Goal: Transaction & Acquisition: Purchase product/service

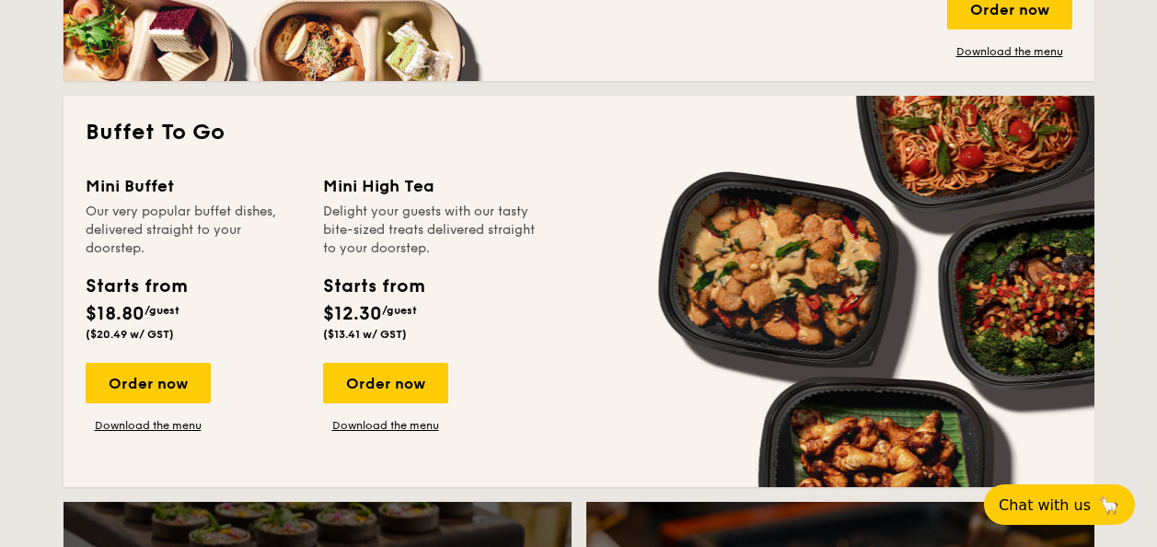
scroll to position [1565, 0]
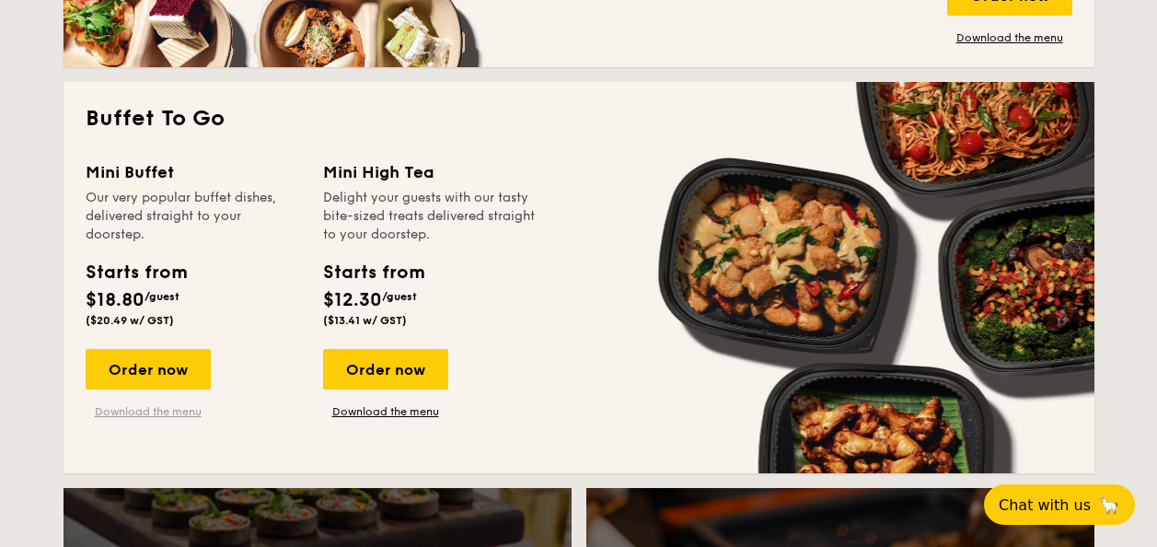
click at [122, 408] on link "Download the menu" at bounding box center [148, 411] width 125 height 15
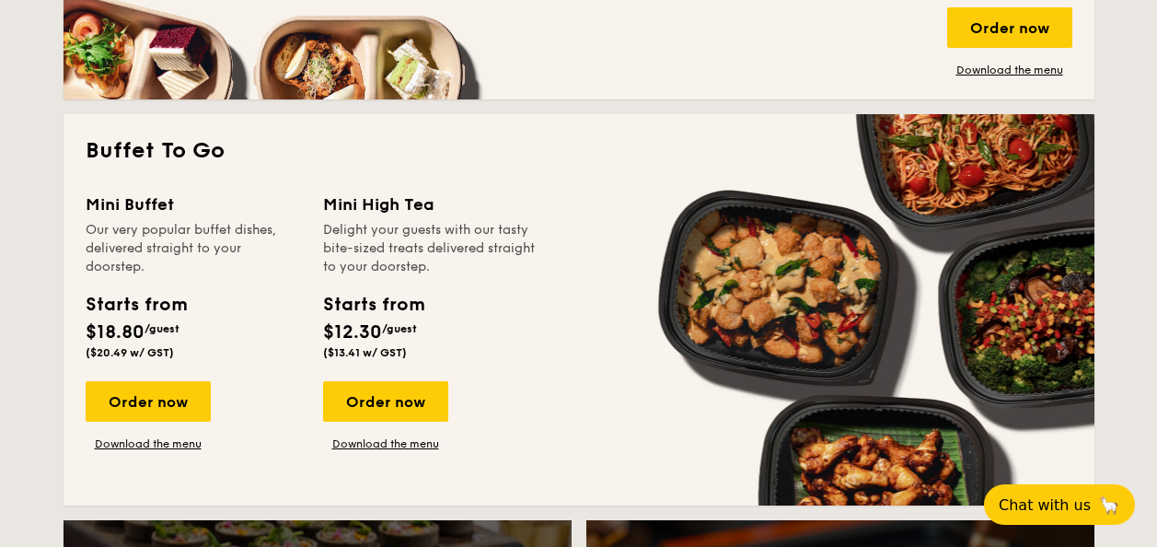
scroll to position [1565, 0]
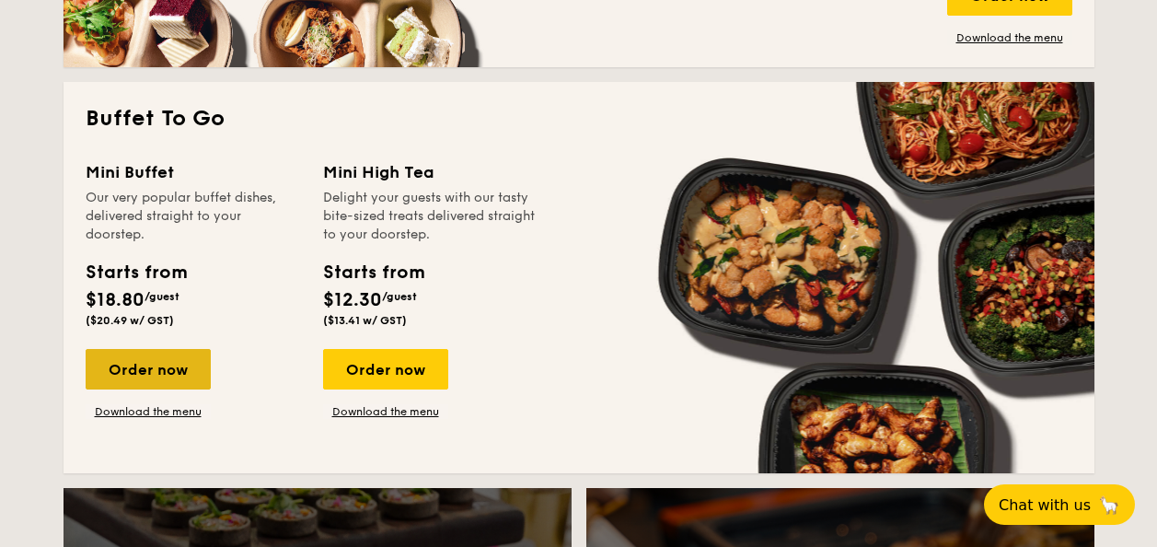
click at [157, 369] on div "Order now" at bounding box center [148, 369] width 125 height 41
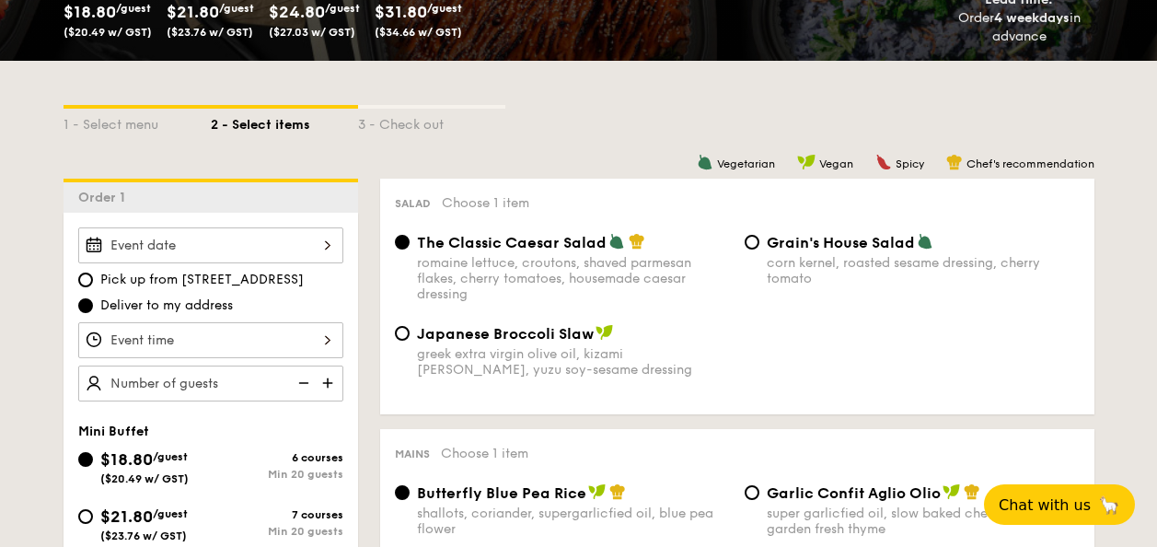
scroll to position [249, 0]
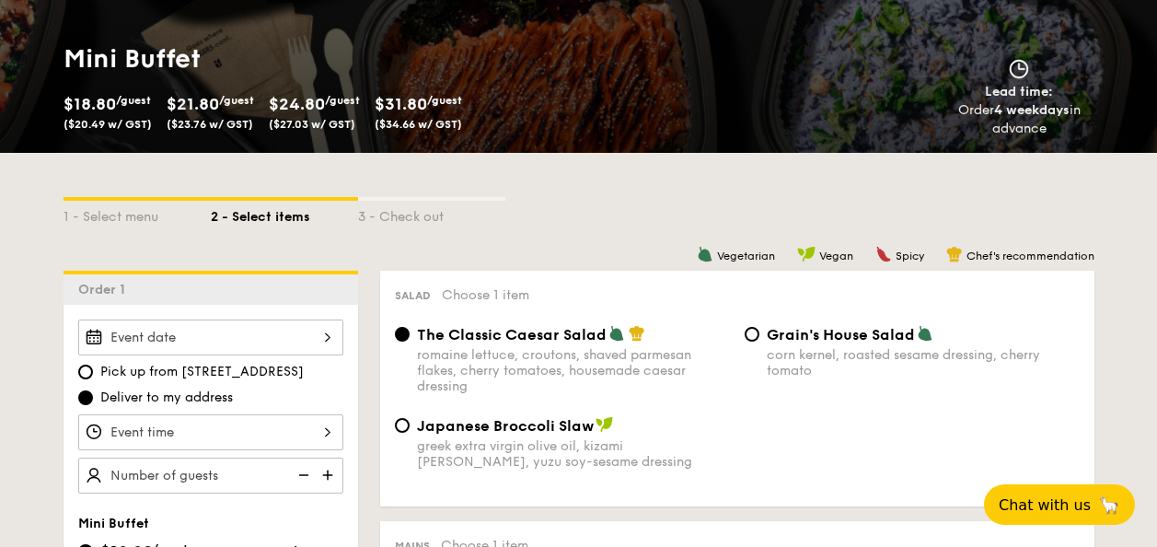
click at [250, 332] on input "Smoked Mesquite Whole Chicken brined in our in-house blend of herbs and spices,…" at bounding box center [210, 338] width 265 height 36
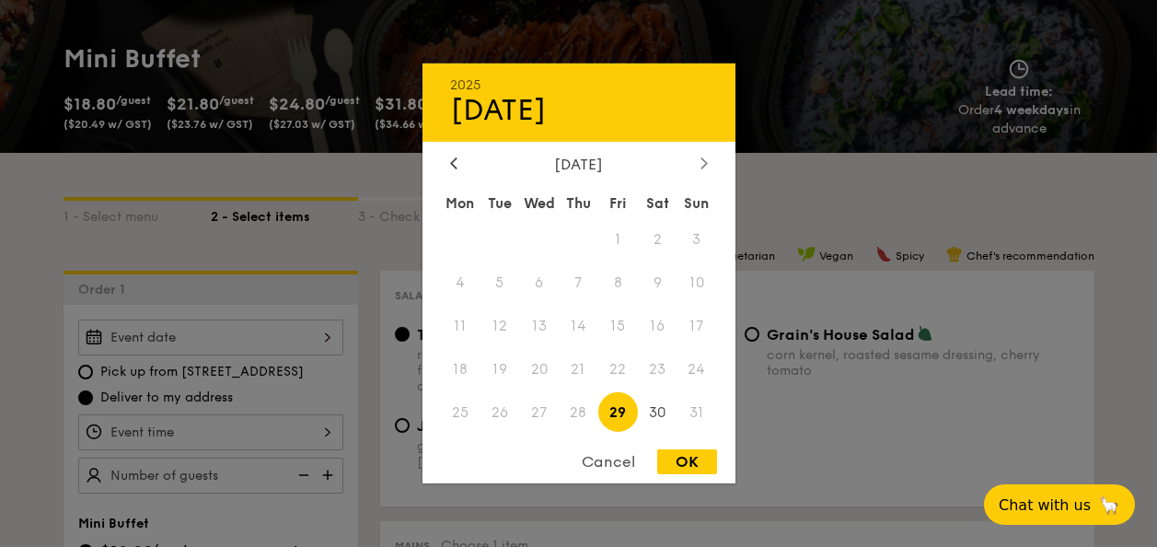
click at [707, 158] on icon at bounding box center [704, 163] width 7 height 12
click at [494, 235] on span "2" at bounding box center [500, 240] width 40 height 40
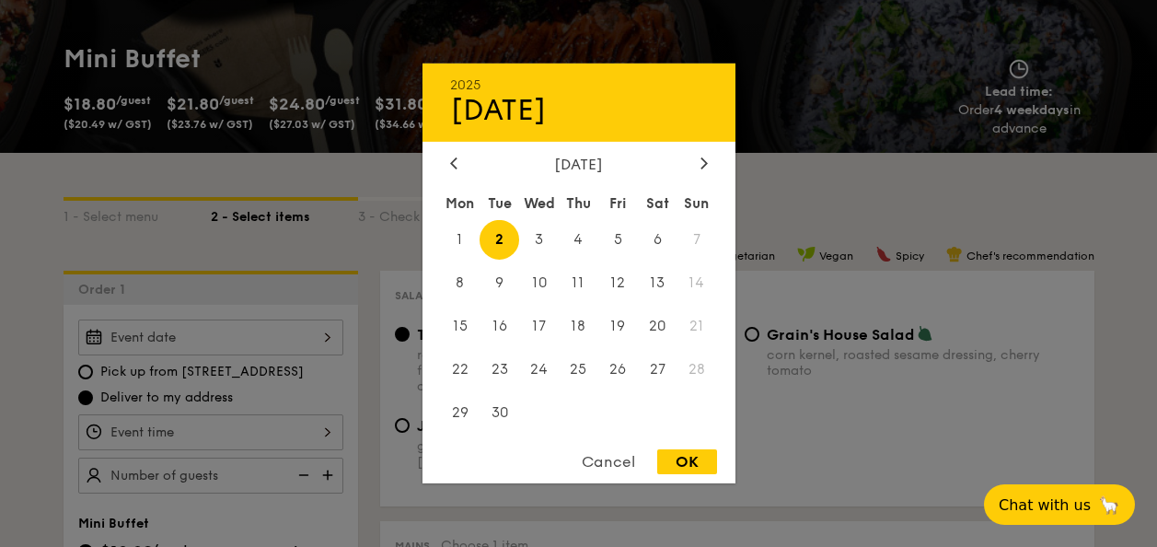
click at [680, 463] on div "OK" at bounding box center [687, 461] width 60 height 25
type input "[DATE]"
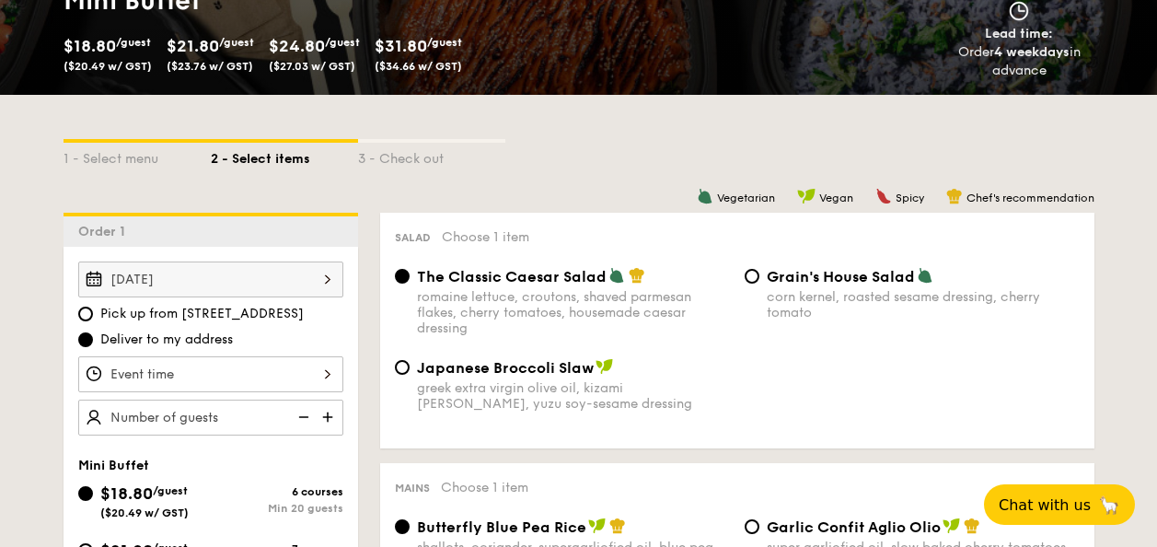
scroll to position [341, 0]
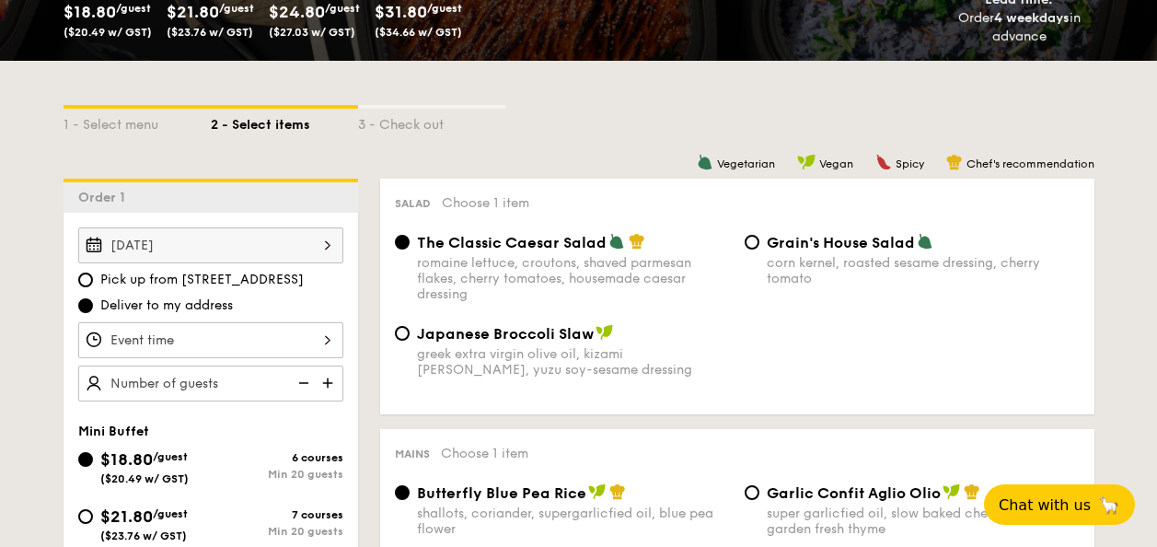
click at [253, 337] on input "Smoked Mesquite Whole Chicken brined in our in-house blend of herbs and spices,…" at bounding box center [210, 340] width 265 height 36
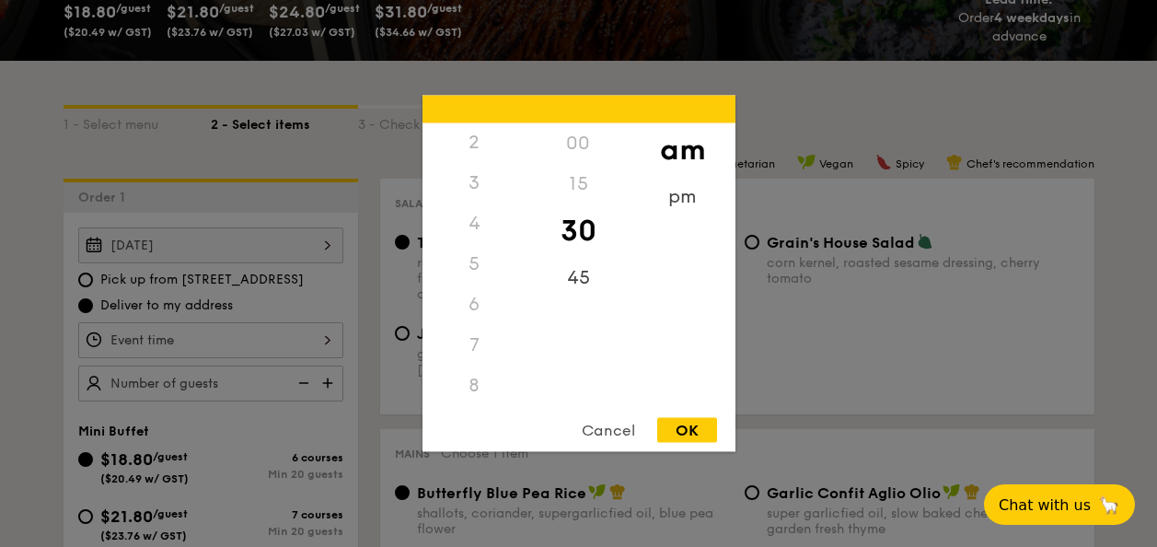
scroll to position [0, 0]
click at [484, 142] on div "12" at bounding box center [475, 143] width 104 height 41
click at [479, 145] on div "12" at bounding box center [475, 143] width 104 height 41
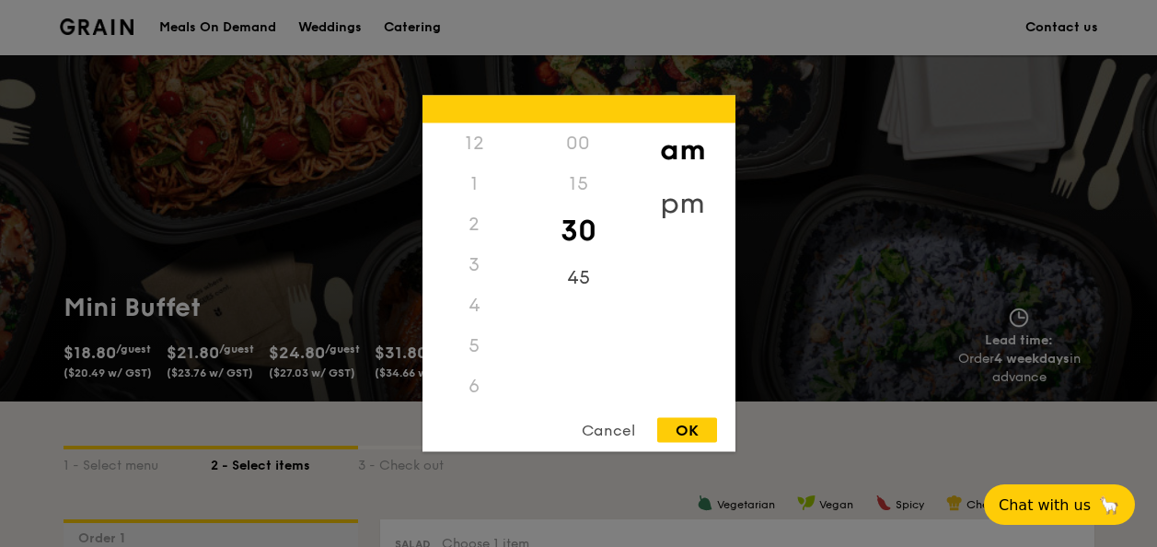
click at [698, 182] on div "pm" at bounding box center [683, 203] width 104 height 53
click at [482, 134] on div "12" at bounding box center [475, 149] width 104 height 53
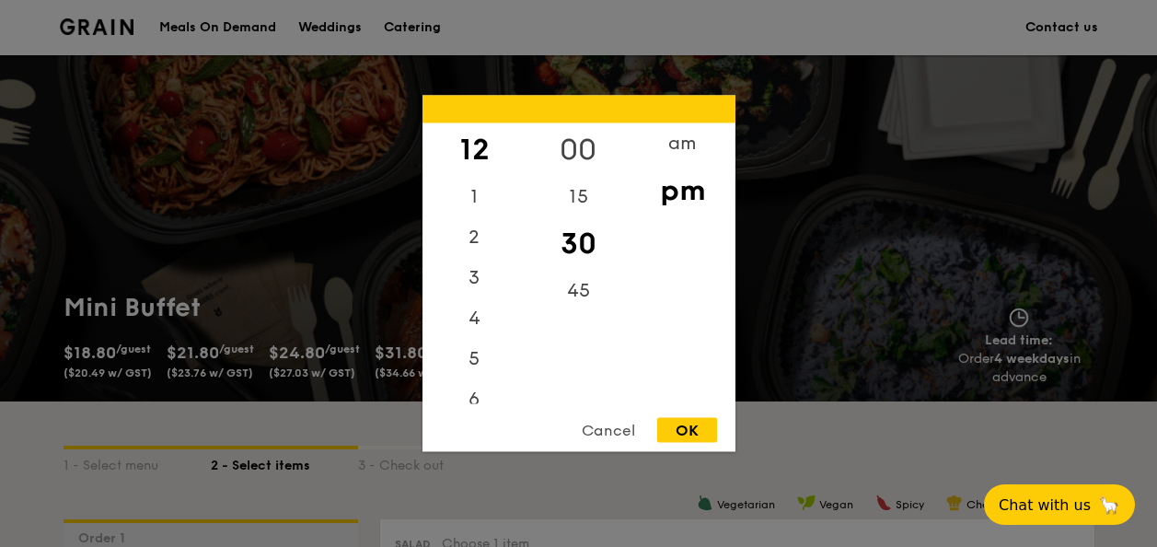
click at [584, 148] on div "00" at bounding box center [579, 149] width 104 height 53
click at [706, 436] on div "OK" at bounding box center [687, 430] width 60 height 25
type input "12:00PM"
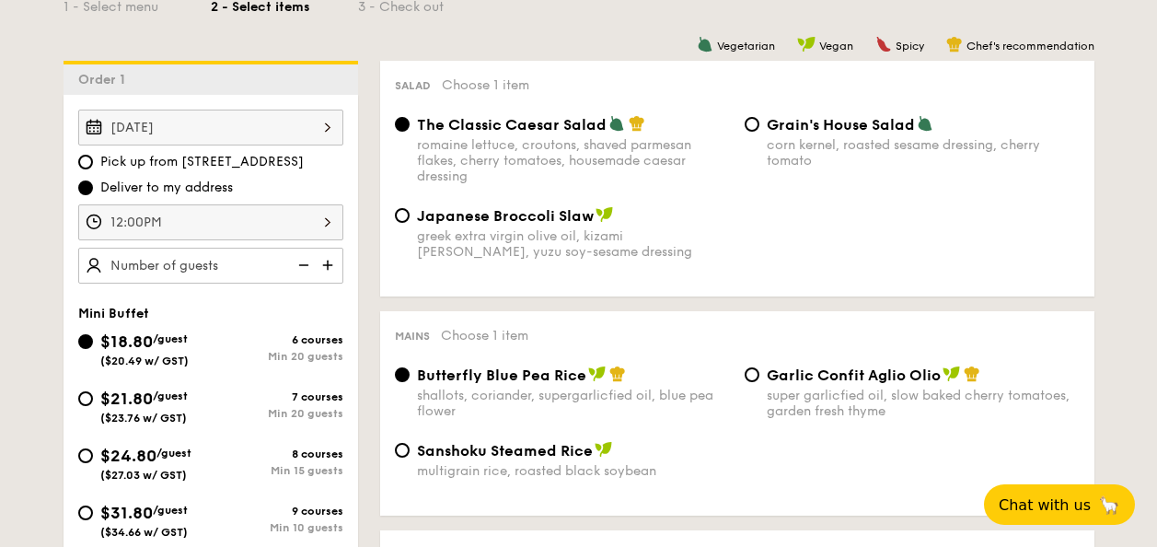
scroll to position [460, 0]
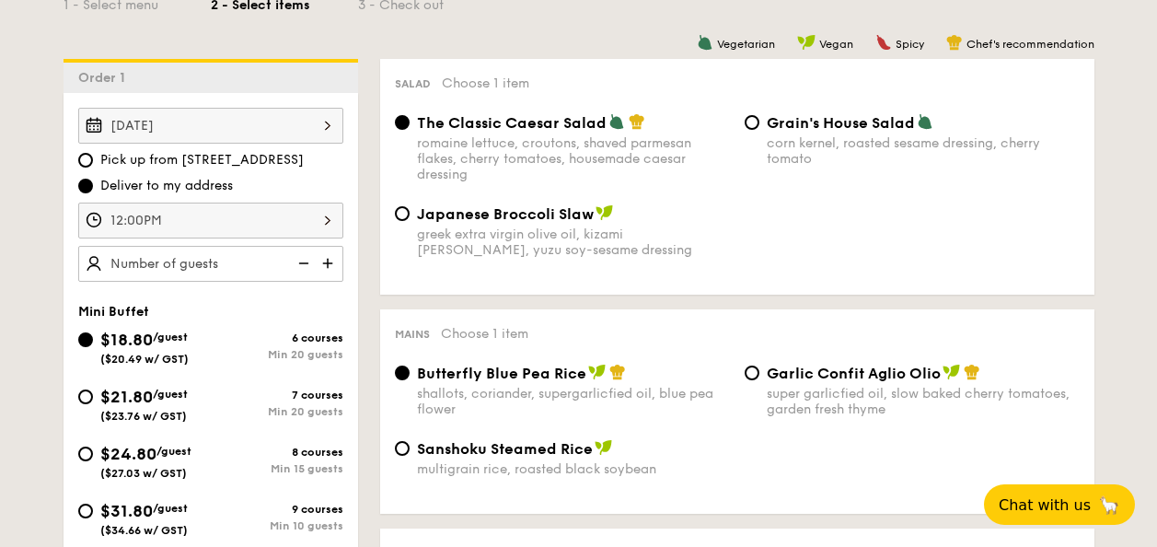
click at [322, 254] on img at bounding box center [330, 263] width 28 height 35
click at [326, 260] on img at bounding box center [330, 263] width 28 height 35
type input "25 guests"
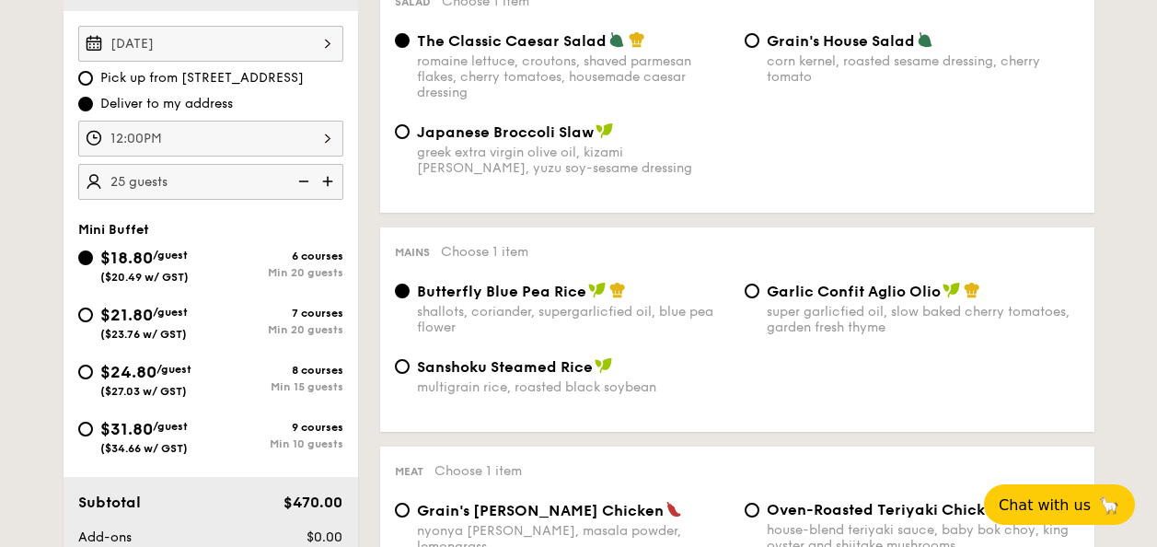
scroll to position [553, 0]
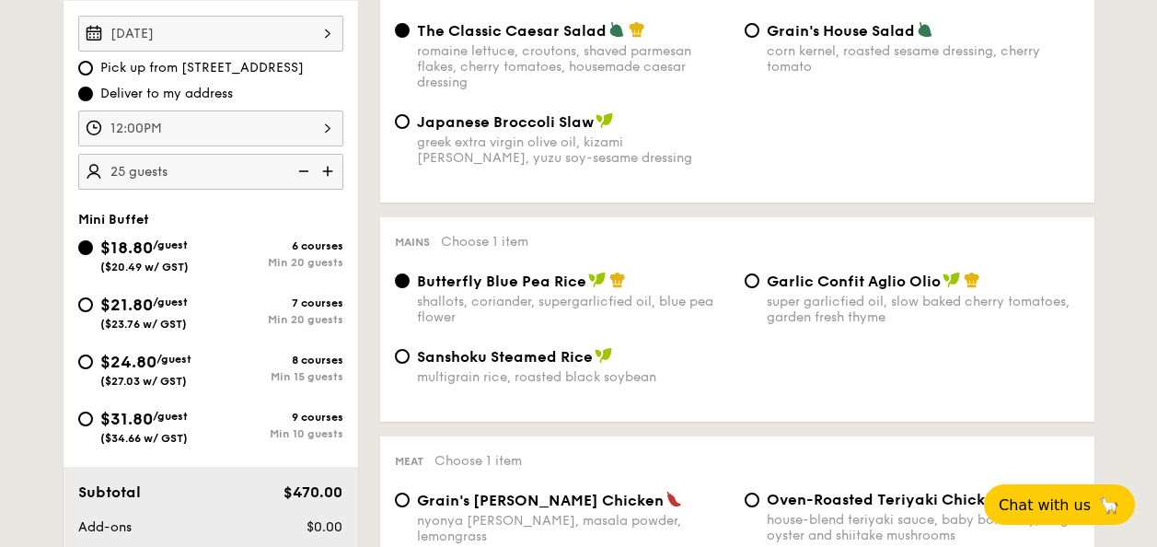
click at [168, 312] on div "$21.80 /guest ($23.76 w/ GST)" at bounding box center [143, 311] width 87 height 39
click at [93, 312] on input "$21.80 /guest ($23.76 w/ GST) 7 courses Min 20 guests" at bounding box center [85, 304] width 15 height 15
radio input "true"
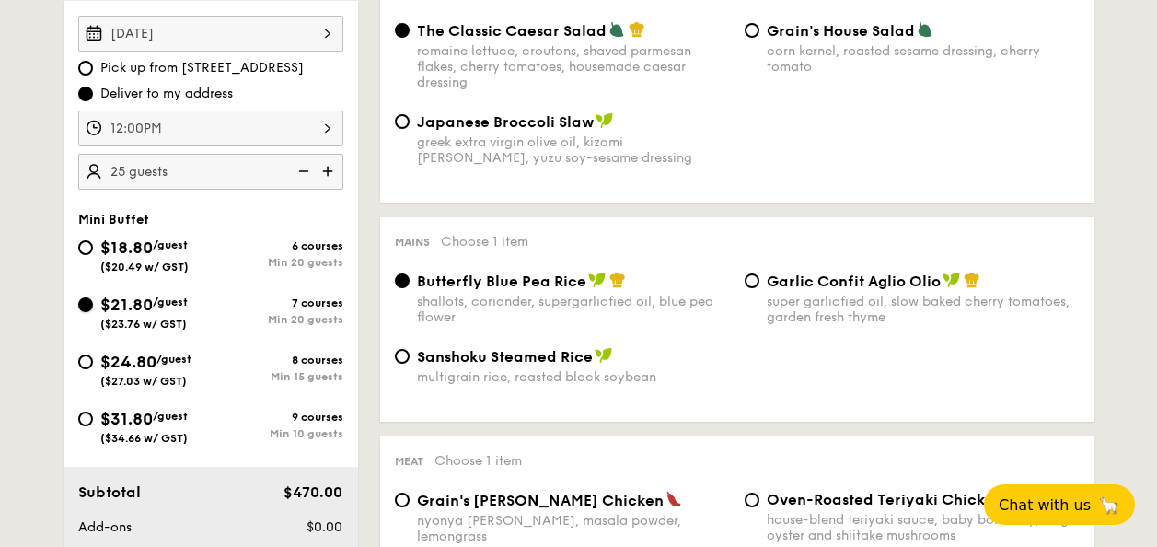
radio input "false"
radio input "true"
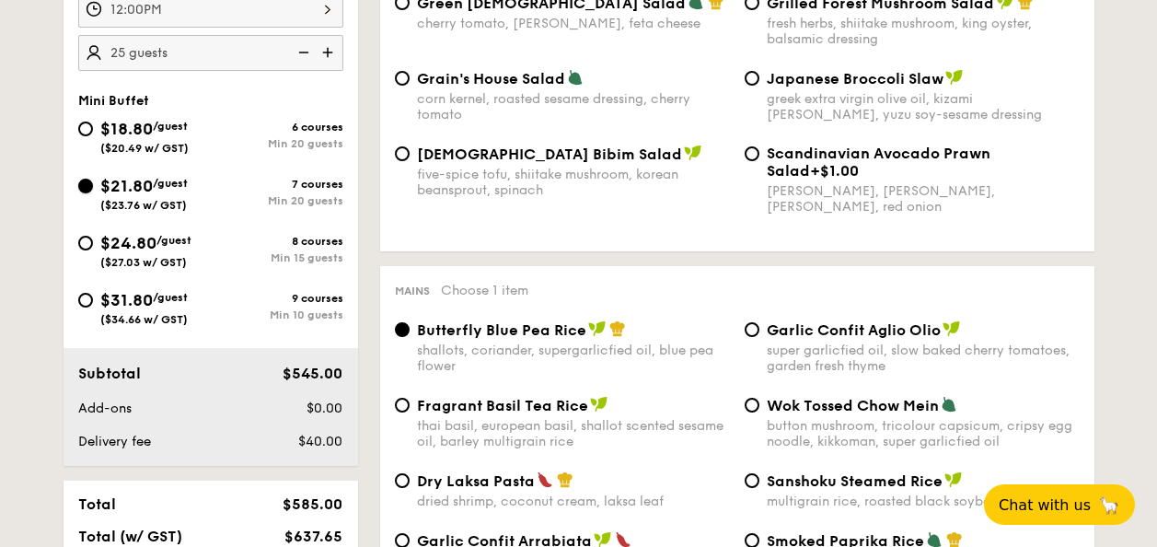
scroll to position [643, 0]
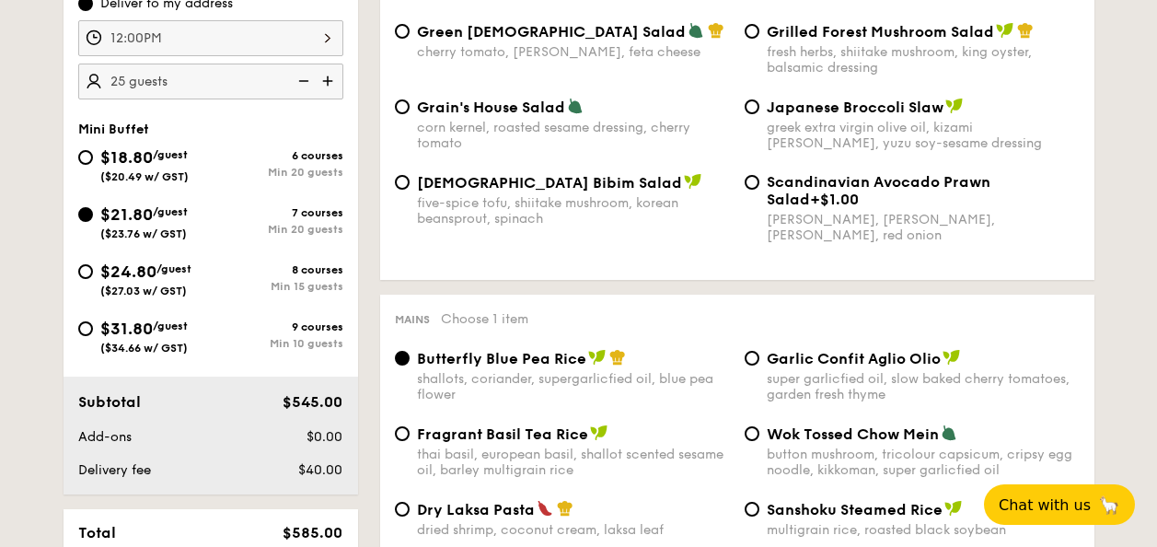
click at [280, 161] on div "6 courses" at bounding box center [277, 155] width 133 height 13
click at [93, 161] on input "$18.80 /guest ($20.49 w/ GST) 6 courses Min 20 guests" at bounding box center [85, 157] width 15 height 15
radio input "true"
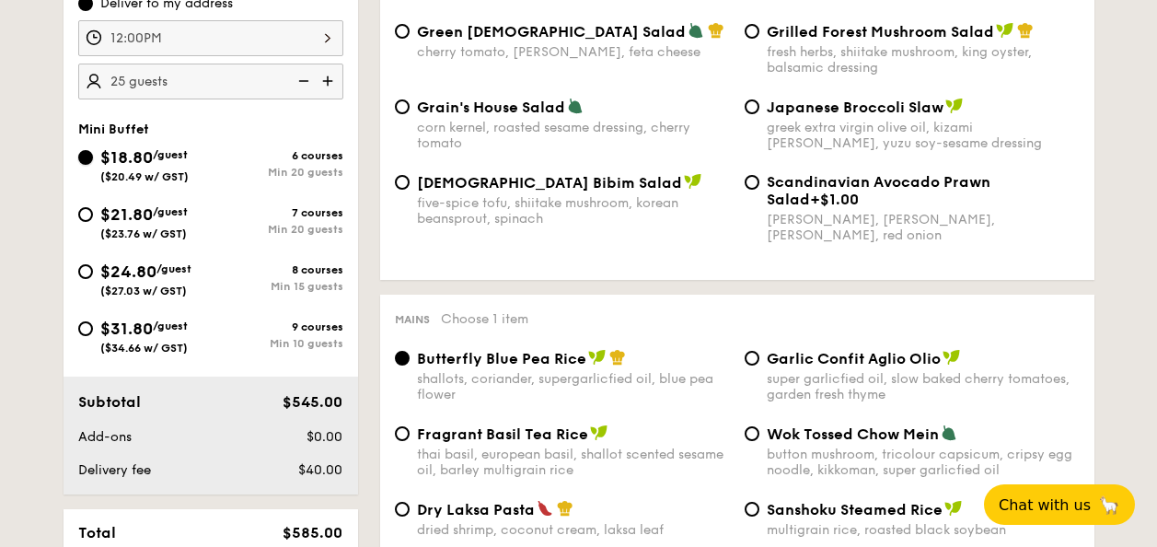
radio input "true"
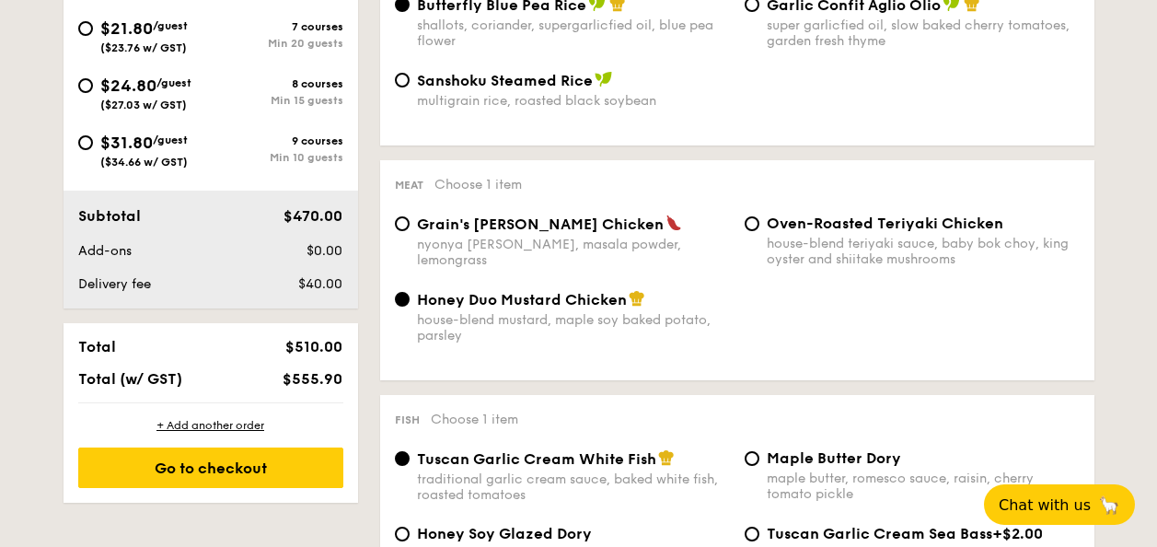
scroll to position [737, 0]
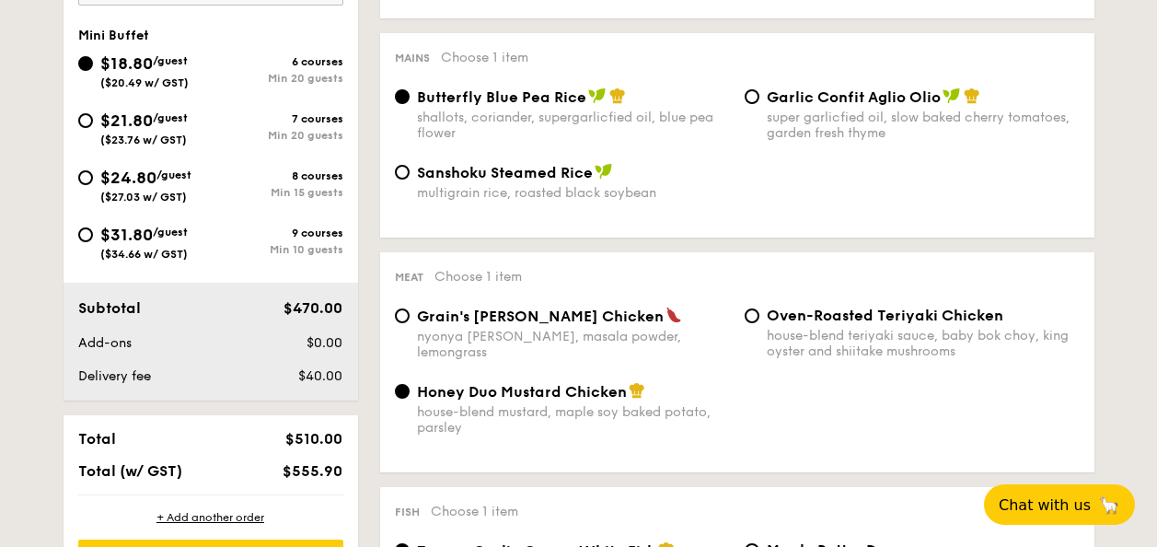
click at [188, 139] on div "$21.80 /guest ($23.76 w/ GST)" at bounding box center [143, 127] width 87 height 39
click at [93, 128] on input "$21.80 /guest ($23.76 w/ GST) 7 courses Min 20 guests" at bounding box center [85, 120] width 15 height 15
radio input "true"
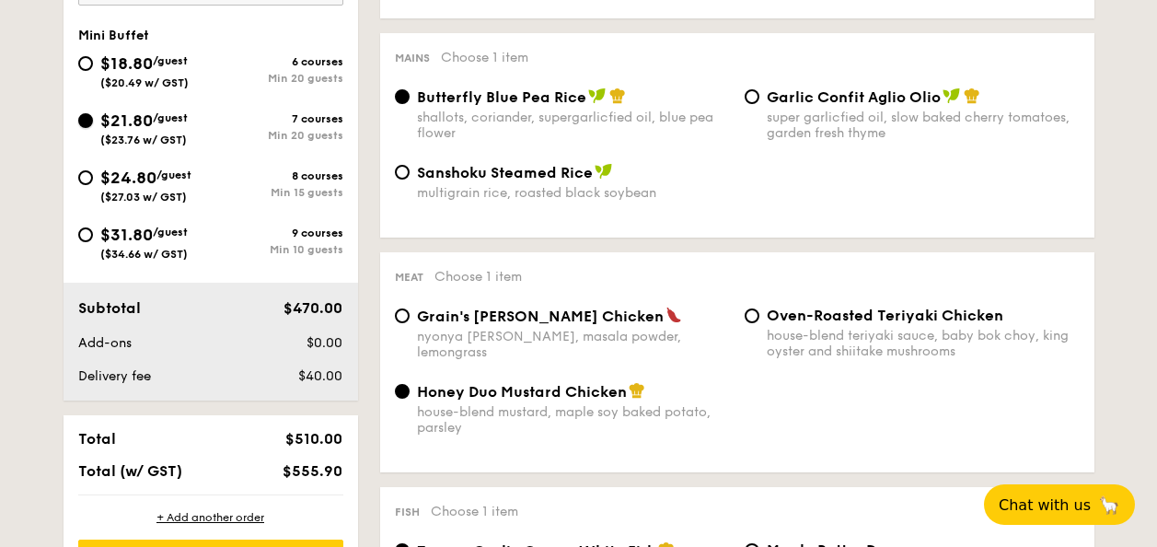
radio input "false"
radio input "true"
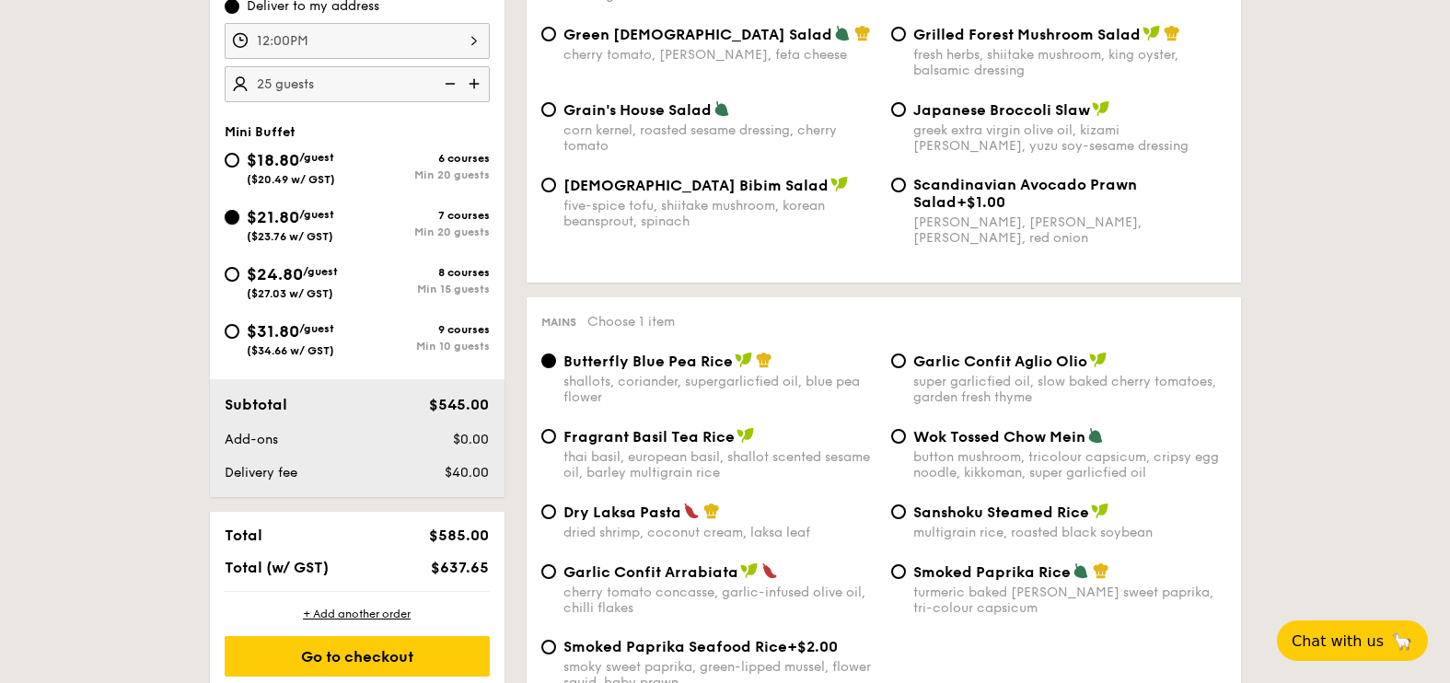
scroll to position [669, 0]
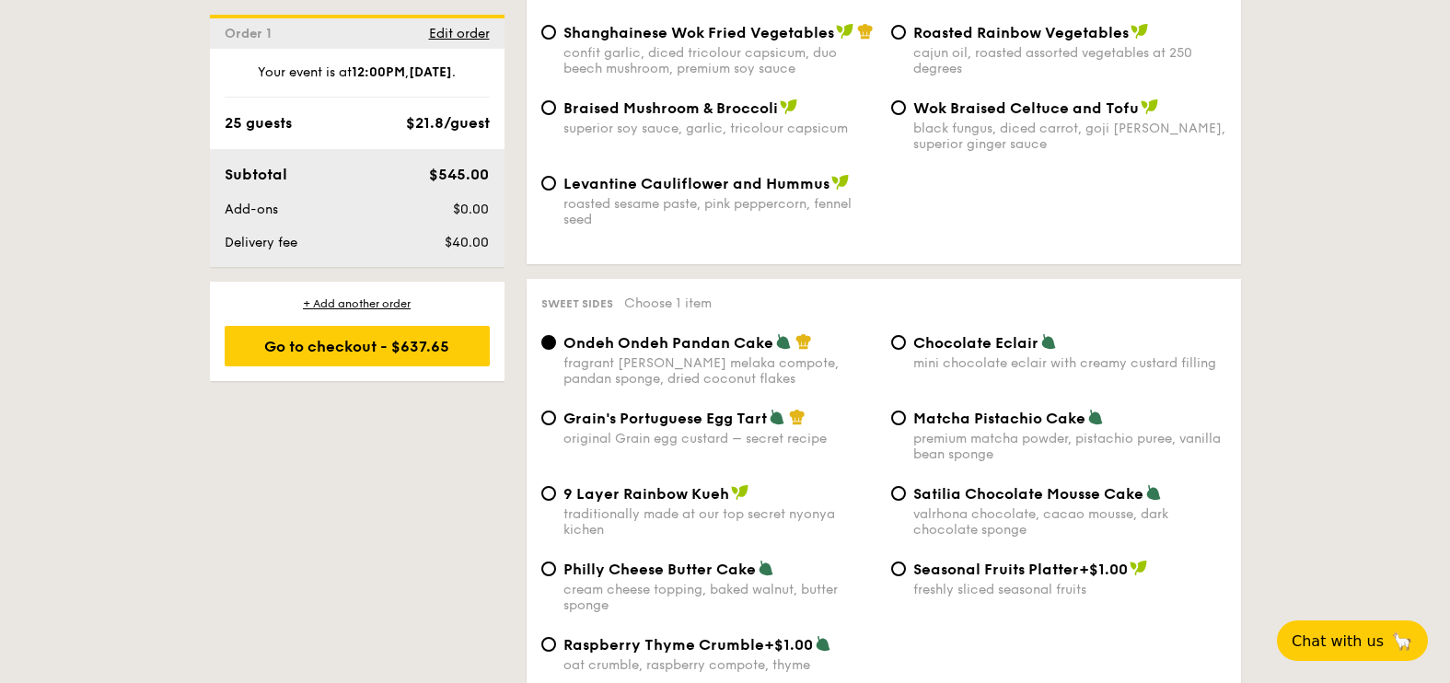
scroll to position [1710, 0]
